Goal: Information Seeking & Learning: Learn about a topic

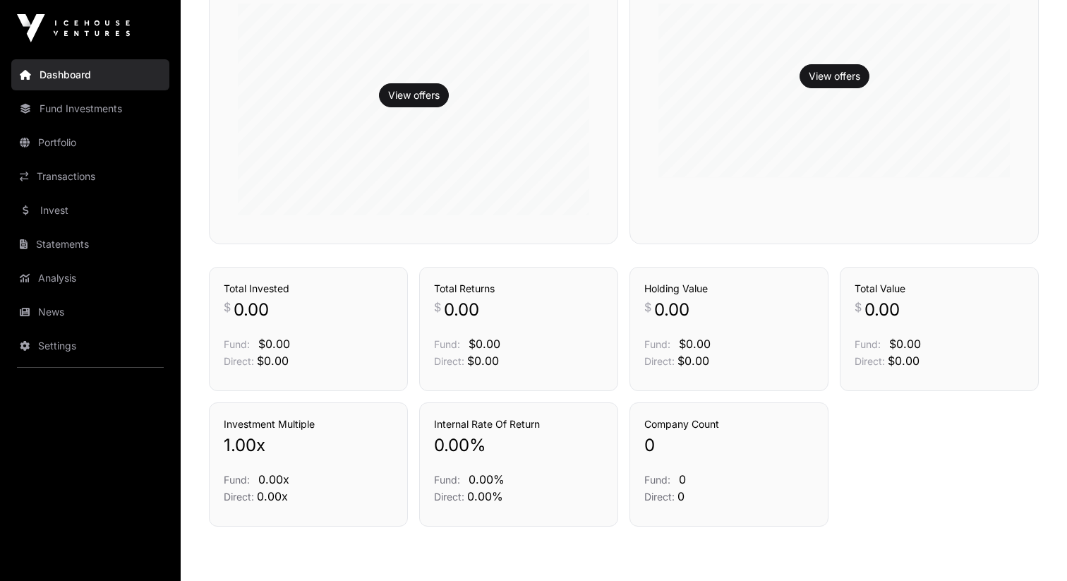
scroll to position [427, 0]
click at [82, 199] on link "Invest" at bounding box center [90, 210] width 158 height 31
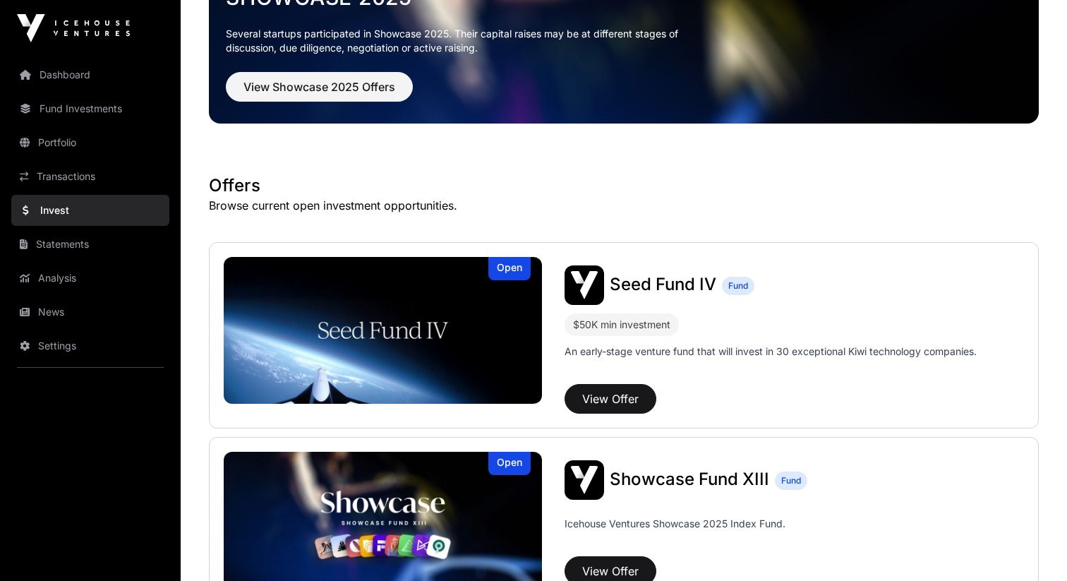
scroll to position [116, 0]
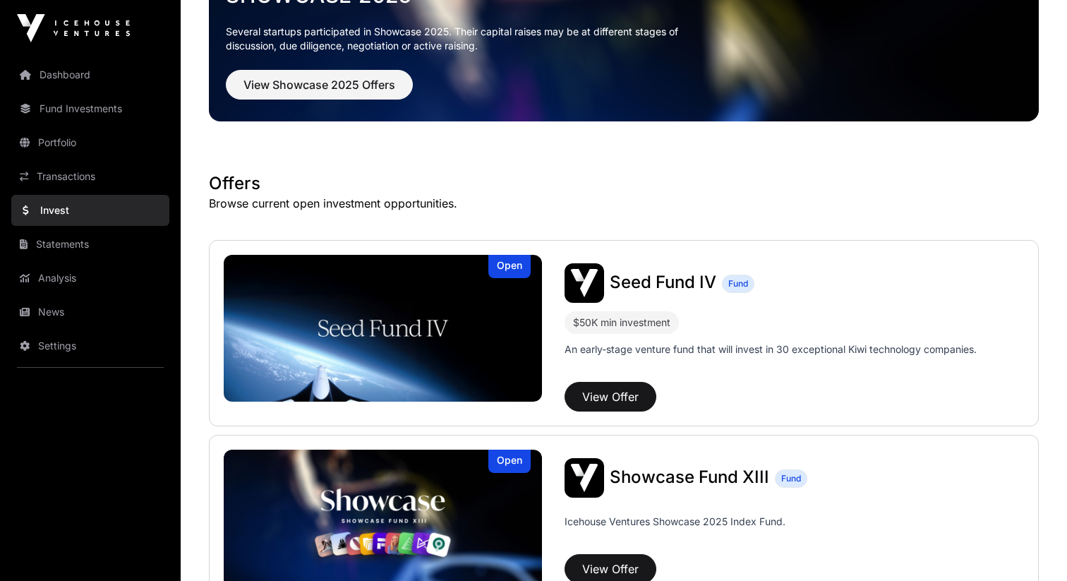
click at [678, 476] on span "Showcase Fund XIII" at bounding box center [689, 476] width 159 height 20
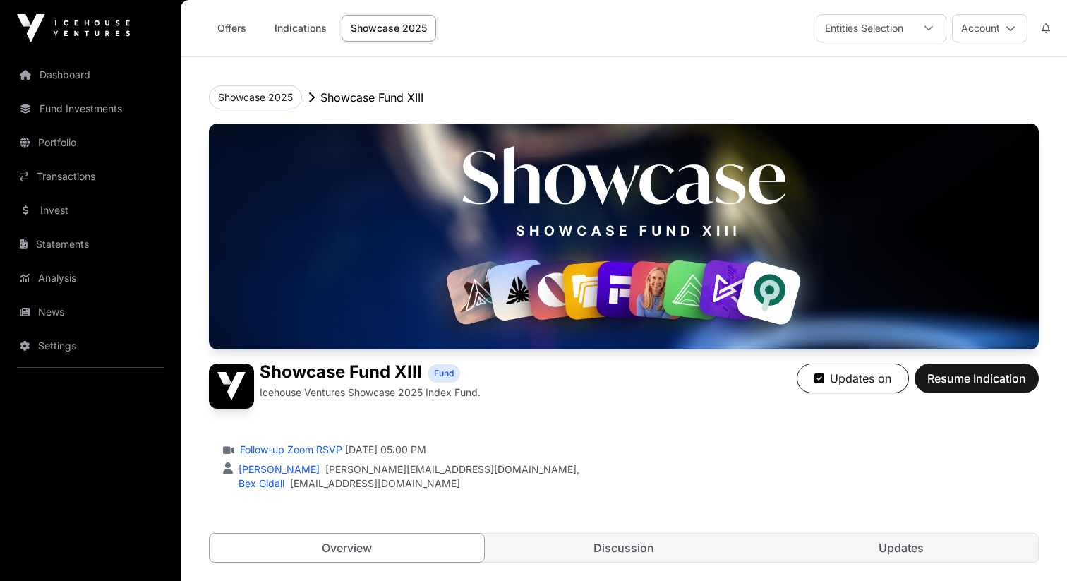
scroll to position [271, 0]
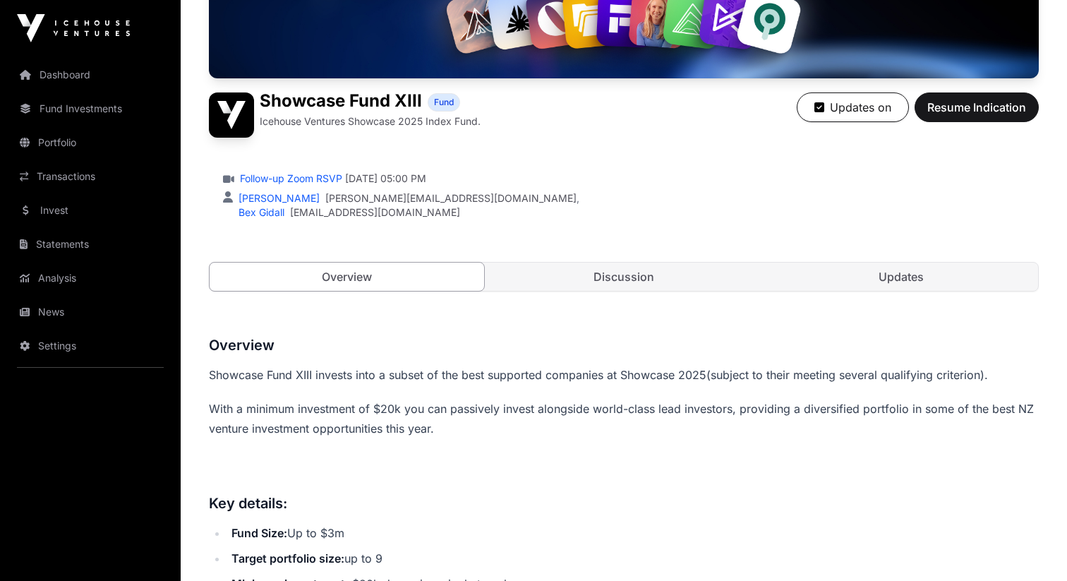
click at [873, 287] on link "Updates" at bounding box center [901, 277] width 275 height 28
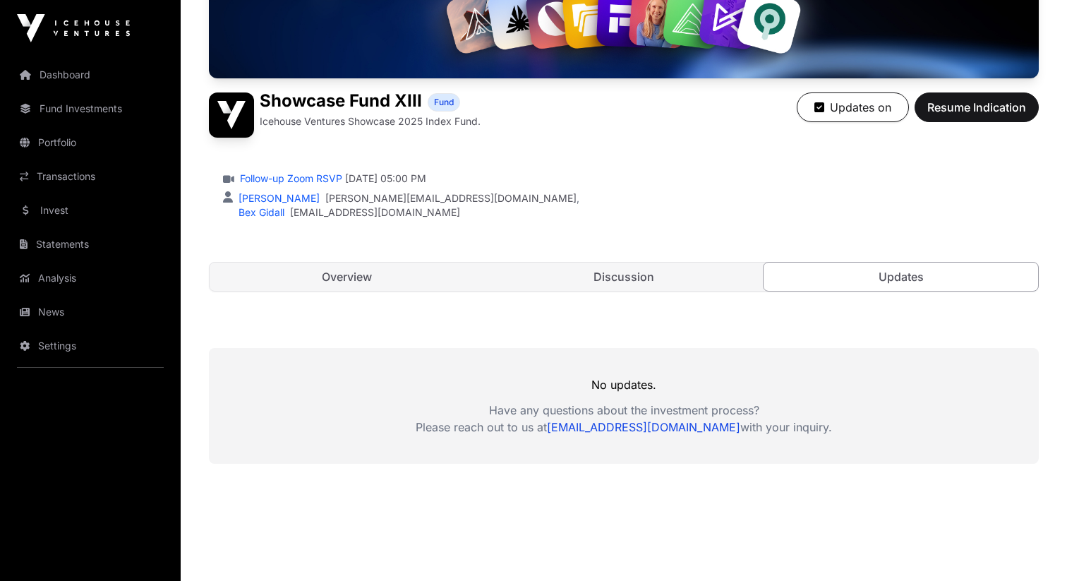
click at [713, 275] on link "Discussion" at bounding box center [624, 277] width 275 height 28
